Goal: Task Accomplishment & Management: Manage account settings

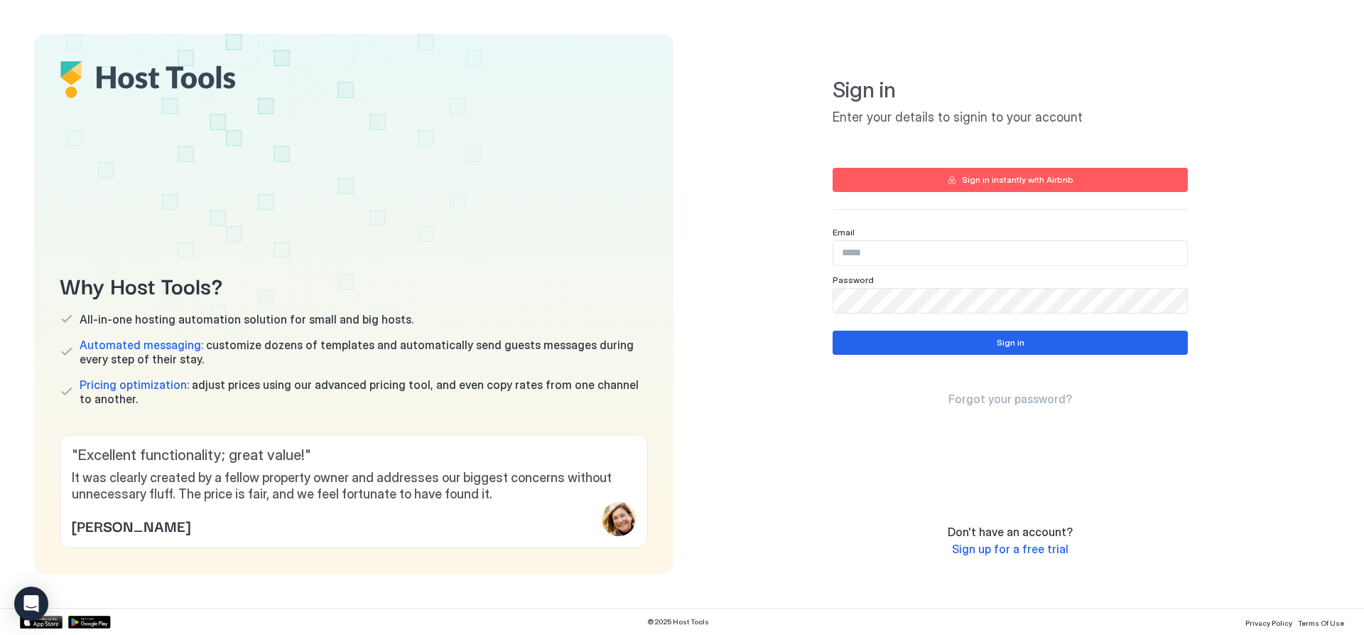
click at [893, 228] on div "Email" at bounding box center [1010, 232] width 355 height 11
click at [901, 254] on input "Input Field" at bounding box center [1011, 253] width 354 height 24
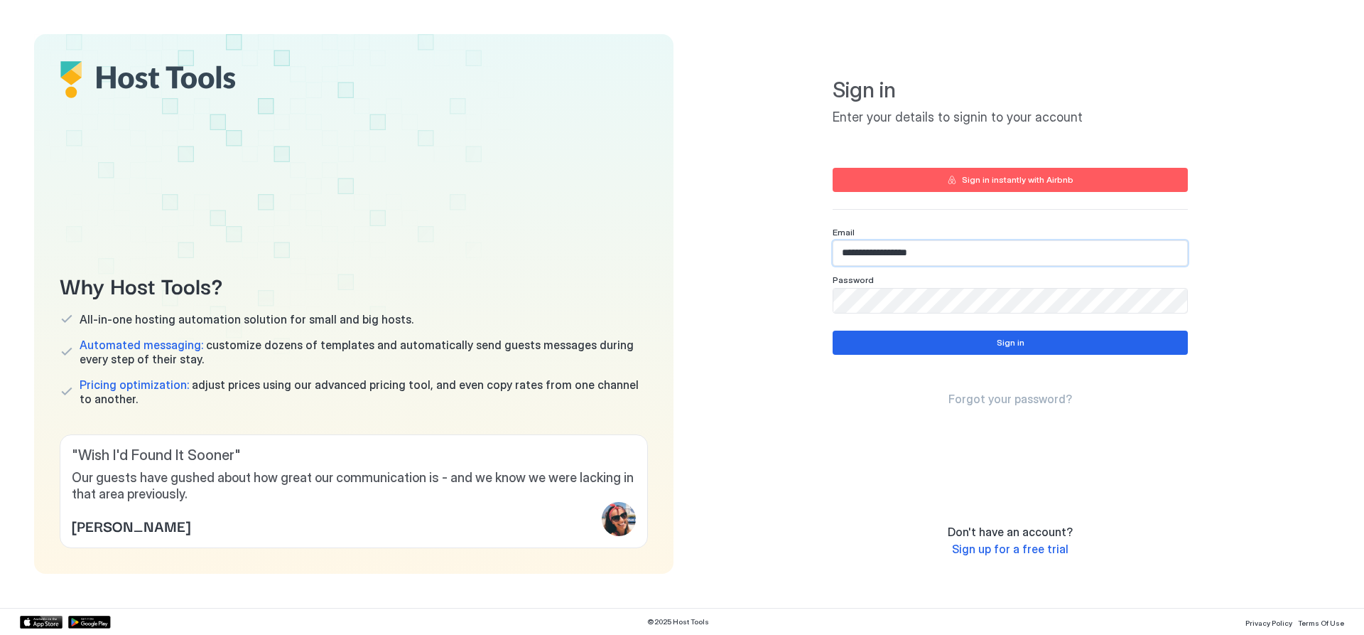
type input "**********"
click at [1005, 340] on div "Sign in" at bounding box center [1011, 342] width 28 height 13
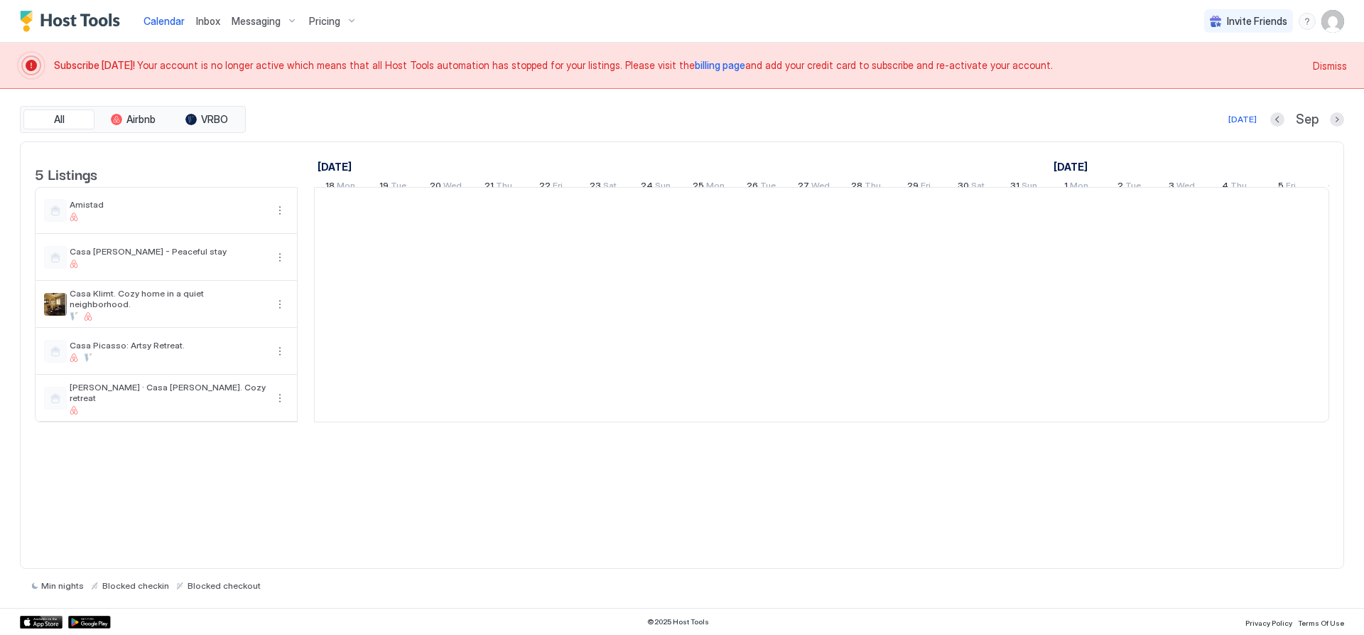
scroll to position [0, 789]
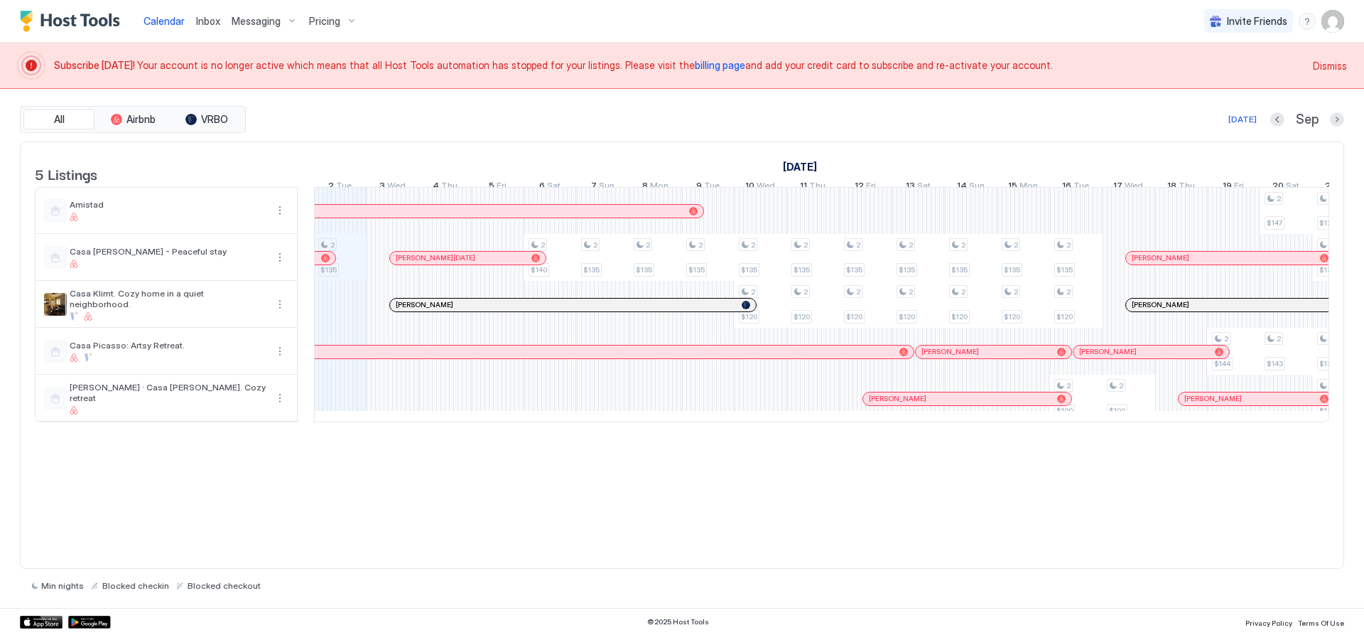
click at [695, 65] on span "billing page" at bounding box center [720, 65] width 50 height 12
